Goal: Information Seeking & Learning: Find specific fact

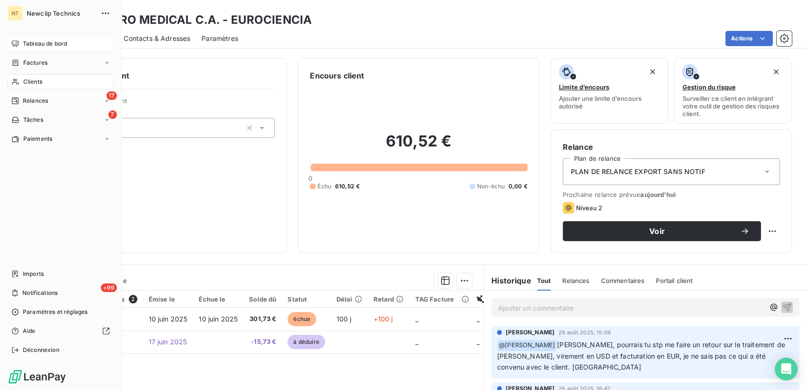
click at [21, 44] on div "Tableau de bord" at bounding box center [61, 43] width 106 height 15
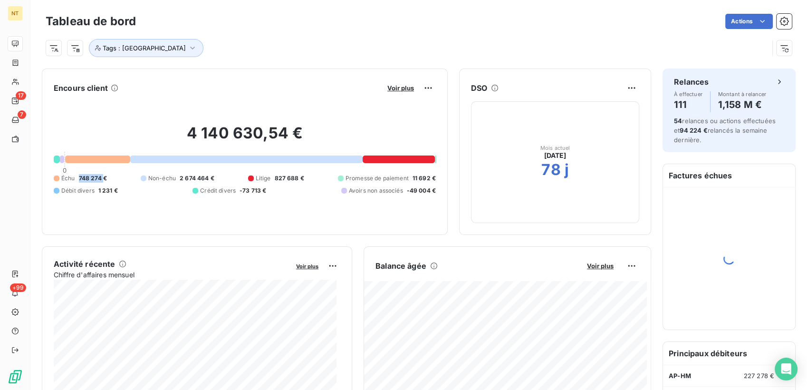
drag, startPoint x: 80, startPoint y: 177, endPoint x: 105, endPoint y: 179, distance: 24.3
click at [105, 179] on span "748 274 €" at bounding box center [93, 178] width 28 height 9
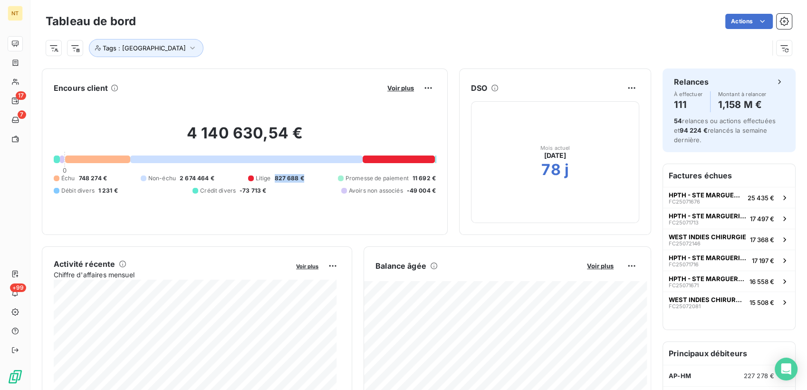
drag, startPoint x: 267, startPoint y: 177, endPoint x: 299, endPoint y: 175, distance: 32.8
click at [299, 175] on div "Litige 827 688 €" at bounding box center [276, 178] width 56 height 9
drag, startPoint x: 299, startPoint y: 175, endPoint x: 410, endPoint y: 37, distance: 176.4
click at [410, 37] on div "Tags : [GEOGRAPHIC_DATA]" at bounding box center [419, 44] width 746 height 26
click at [398, 86] on span "Voir plus" at bounding box center [400, 88] width 27 height 8
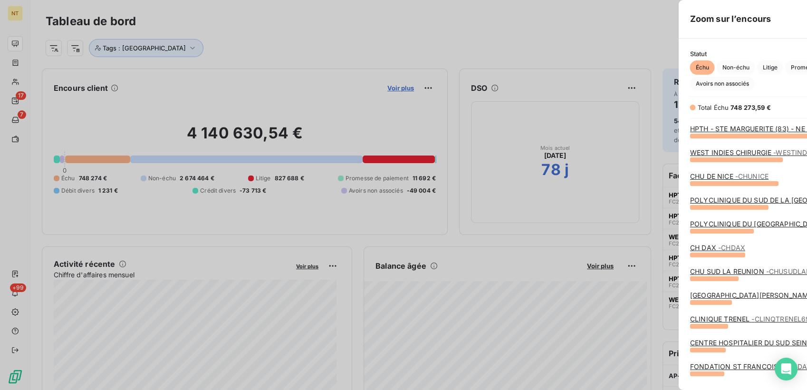
scroll to position [246, 357]
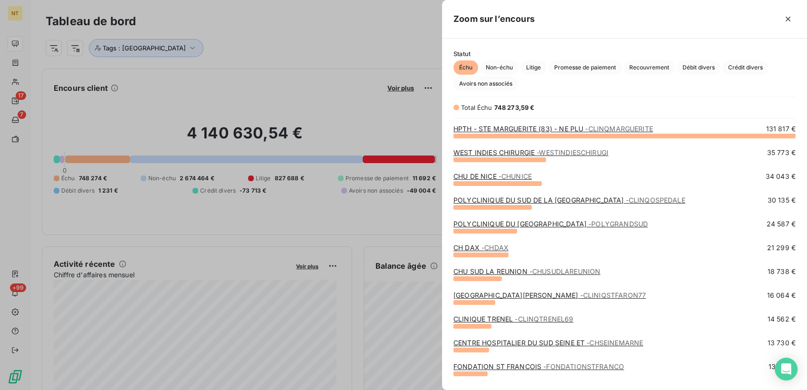
click at [505, 151] on link "WEST INDIES CHIRURGIE - WESTINDIESCHIRUGI" at bounding box center [530, 152] width 155 height 8
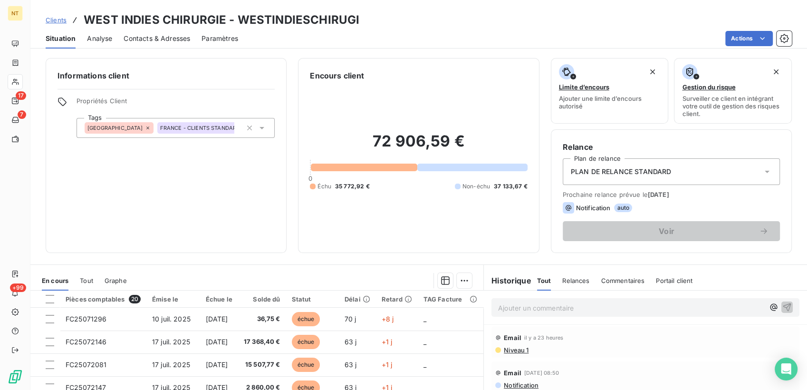
click at [51, 16] on span "Clients" at bounding box center [56, 20] width 21 height 8
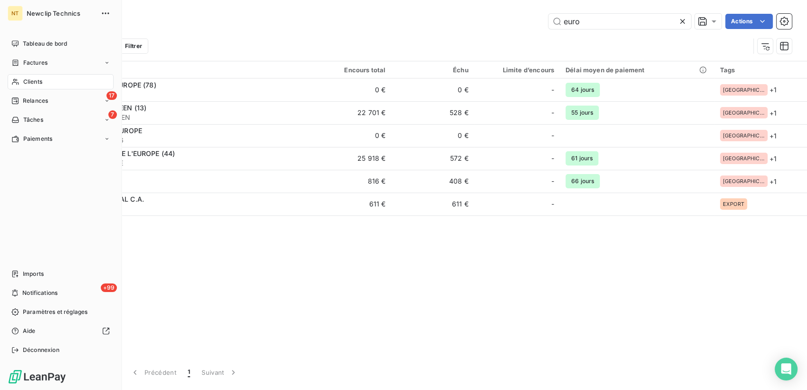
click at [7, 41] on div "NT Newclip Technics Tableau de bord Factures Clients 17 Relances 7 Tâches Paiem…" at bounding box center [61, 195] width 122 height 390
click at [16, 43] on icon at bounding box center [15, 43] width 7 height 6
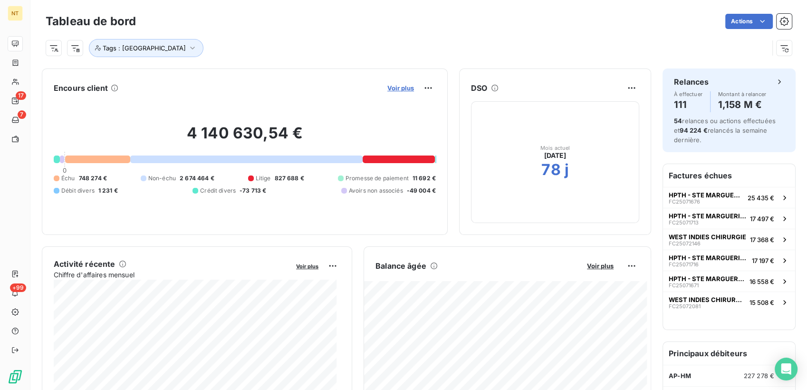
click at [396, 89] on span "Voir plus" at bounding box center [400, 88] width 27 height 8
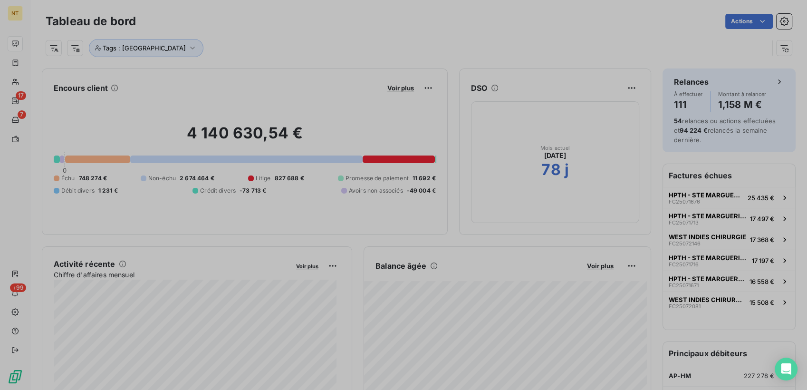
scroll to position [381, 357]
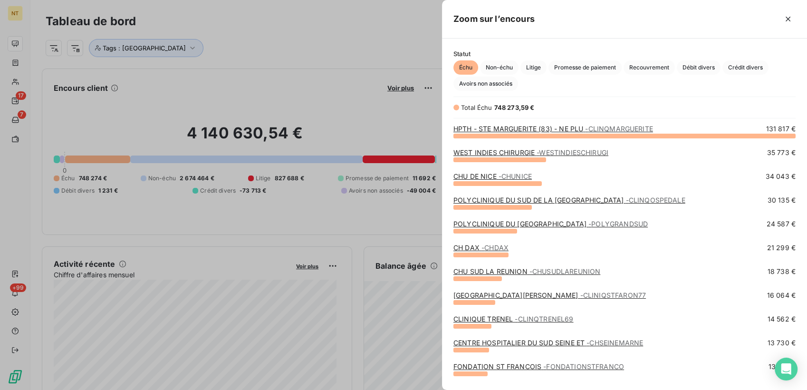
click at [497, 175] on link "CHU DE NICE - CHUNICE" at bounding box center [492, 176] width 78 height 8
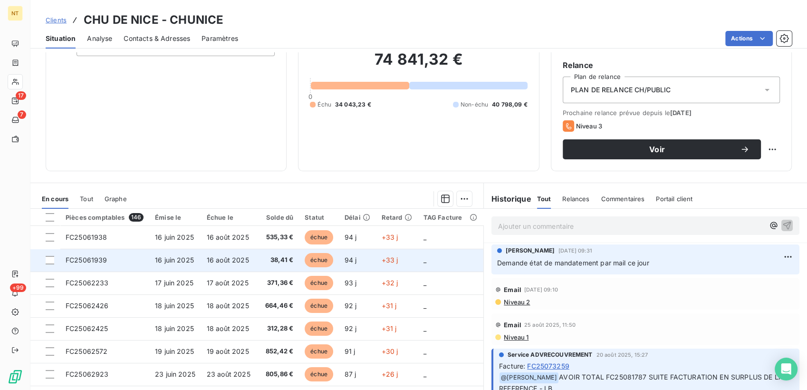
scroll to position [105, 0]
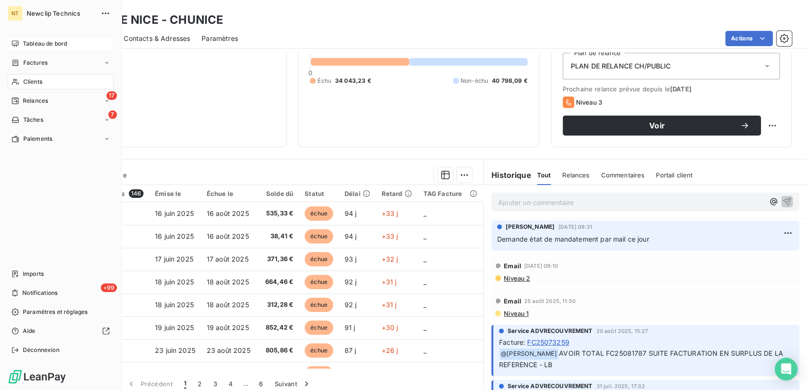
click at [16, 41] on icon at bounding box center [15, 44] width 8 height 8
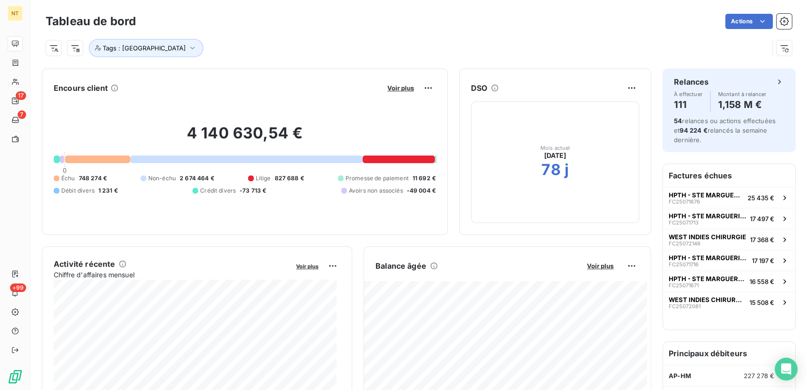
click at [395, 92] on button "Voir plus" at bounding box center [400, 88] width 32 height 9
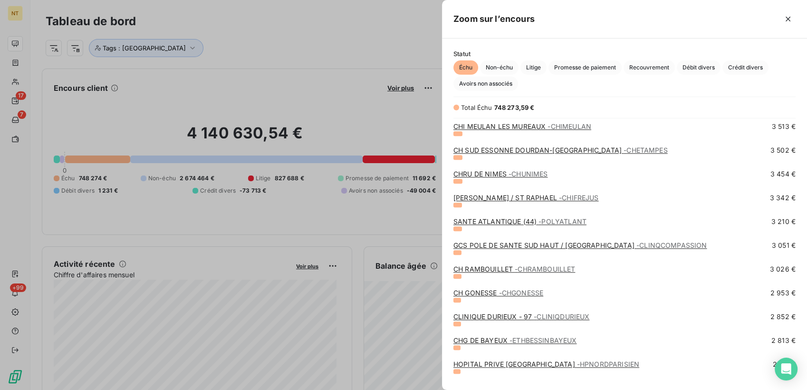
scroll to position [1003, 0]
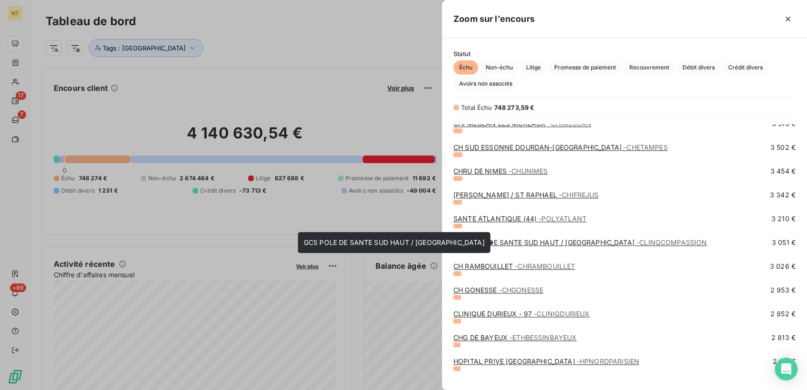
click at [582, 245] on link "GCS POLE DE SANTE SUD HAUT / LANGRE - CLINQCOMPASSION" at bounding box center [579, 242] width 253 height 8
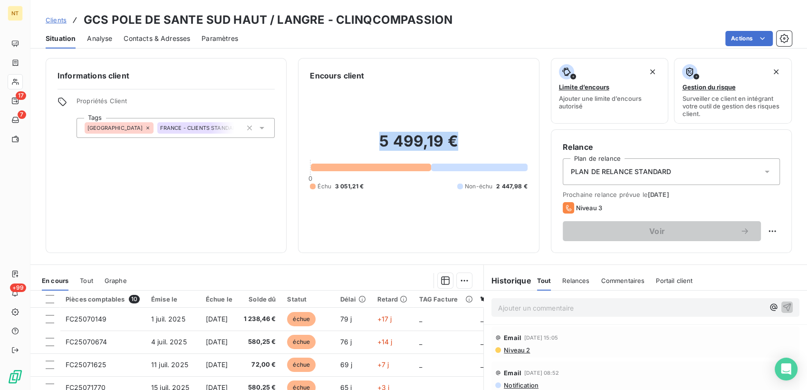
drag, startPoint x: 367, startPoint y: 137, endPoint x: 451, endPoint y: 147, distance: 84.2
click at [451, 147] on h2 "5 499,19 €" at bounding box center [418, 146] width 217 height 29
click at [174, 38] on span "Contacts & Adresses" at bounding box center [157, 39] width 67 height 10
